Goal: Check status: Check status

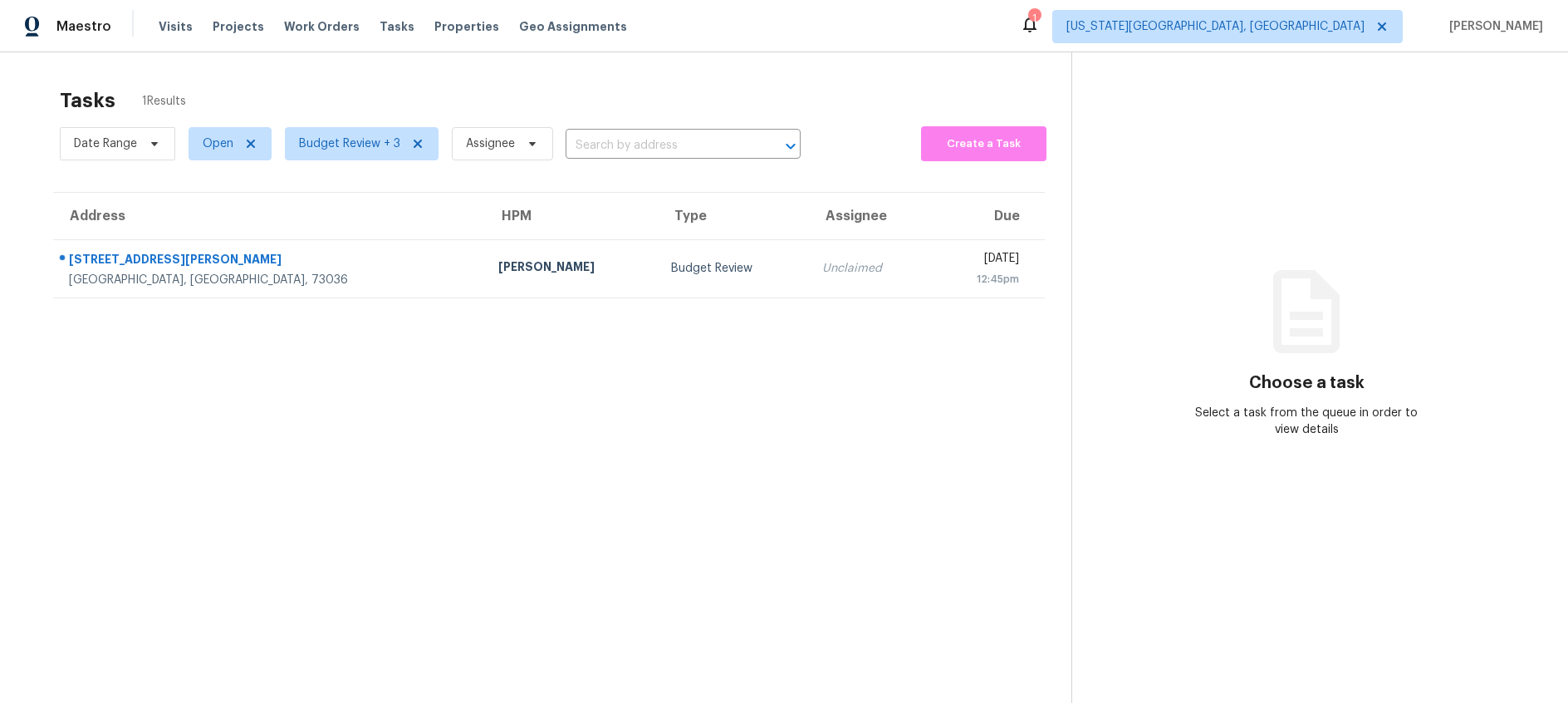
click at [671, 269] on div "Budget Review" at bounding box center [733, 269] width 125 height 17
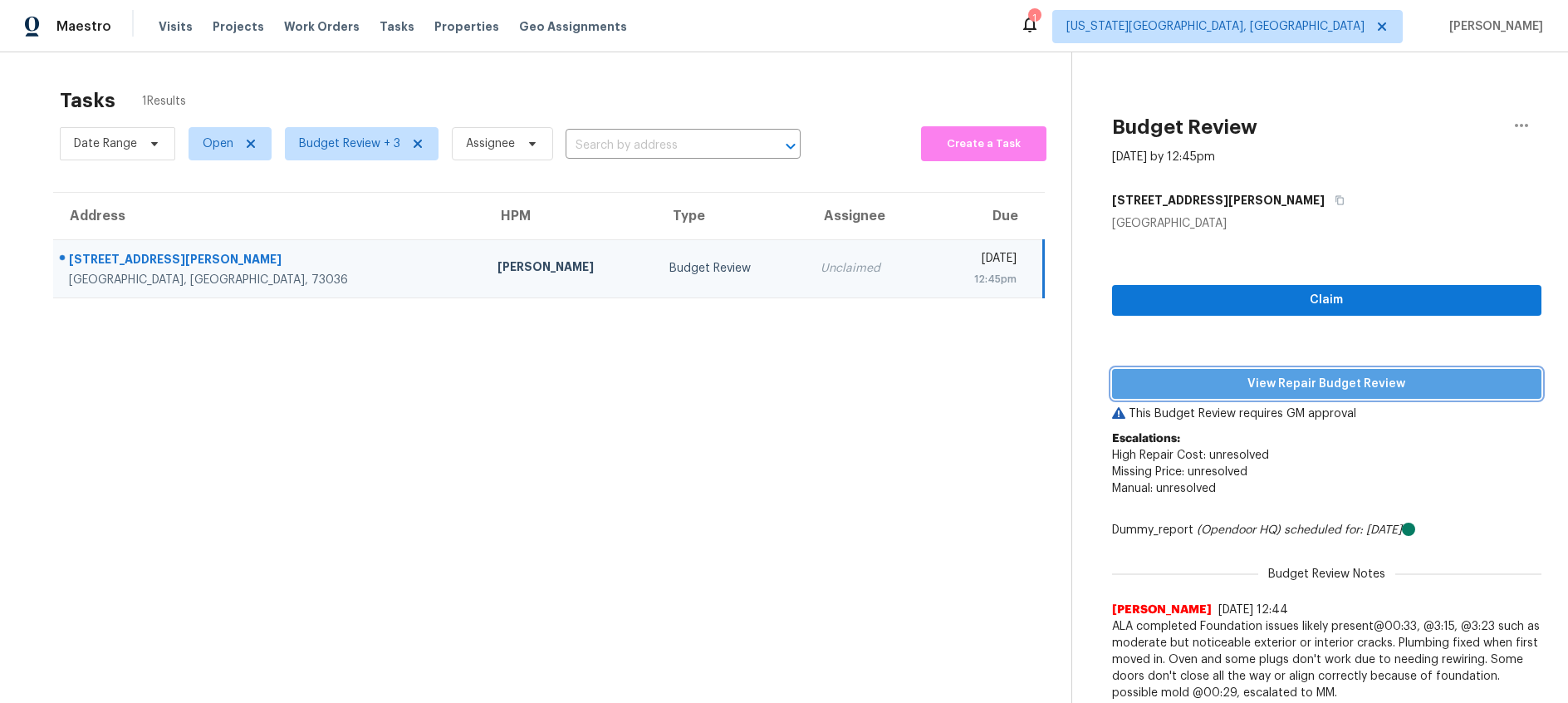
click at [1172, 383] on span "View Repair Budget Review" at bounding box center [1326, 384] width 403 height 20
